Goal: Find specific page/section: Find specific page/section

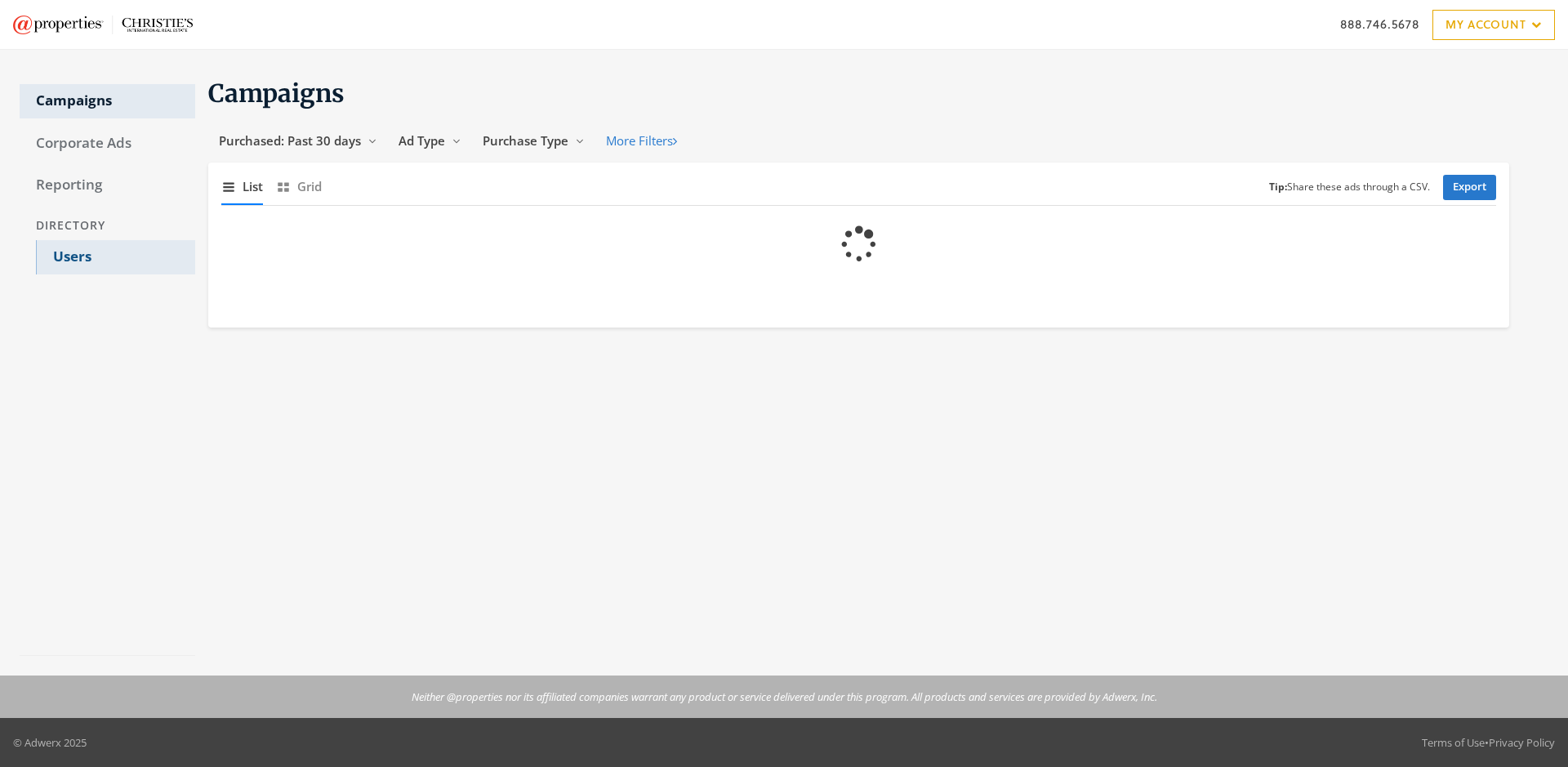
click at [116, 257] on link "Users" at bounding box center [116, 257] width 159 height 34
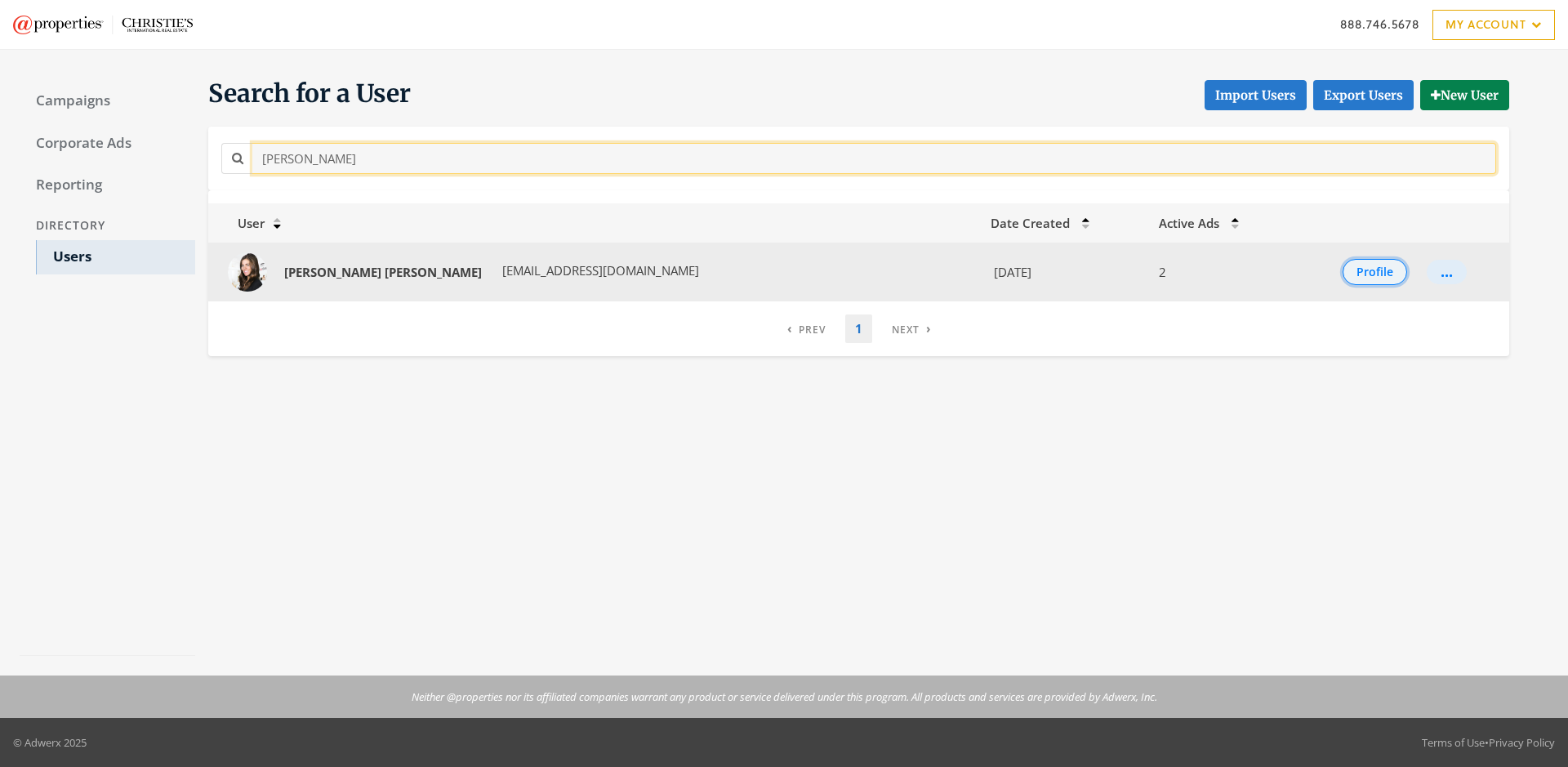
type input "[PERSON_NAME]"
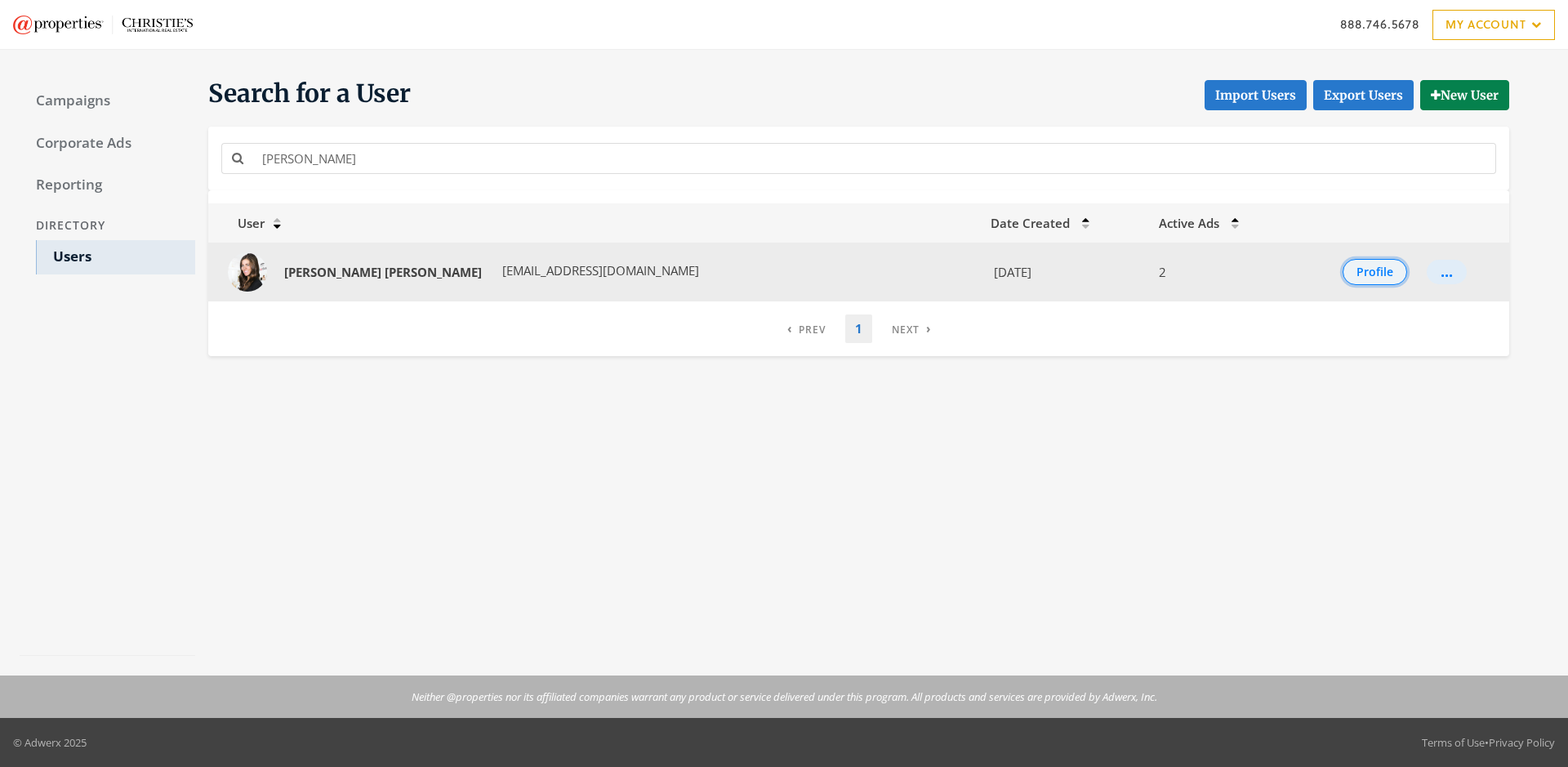
click at [1358, 272] on button "Profile" at bounding box center [1376, 272] width 65 height 26
